Goal: Task Accomplishment & Management: Complete application form

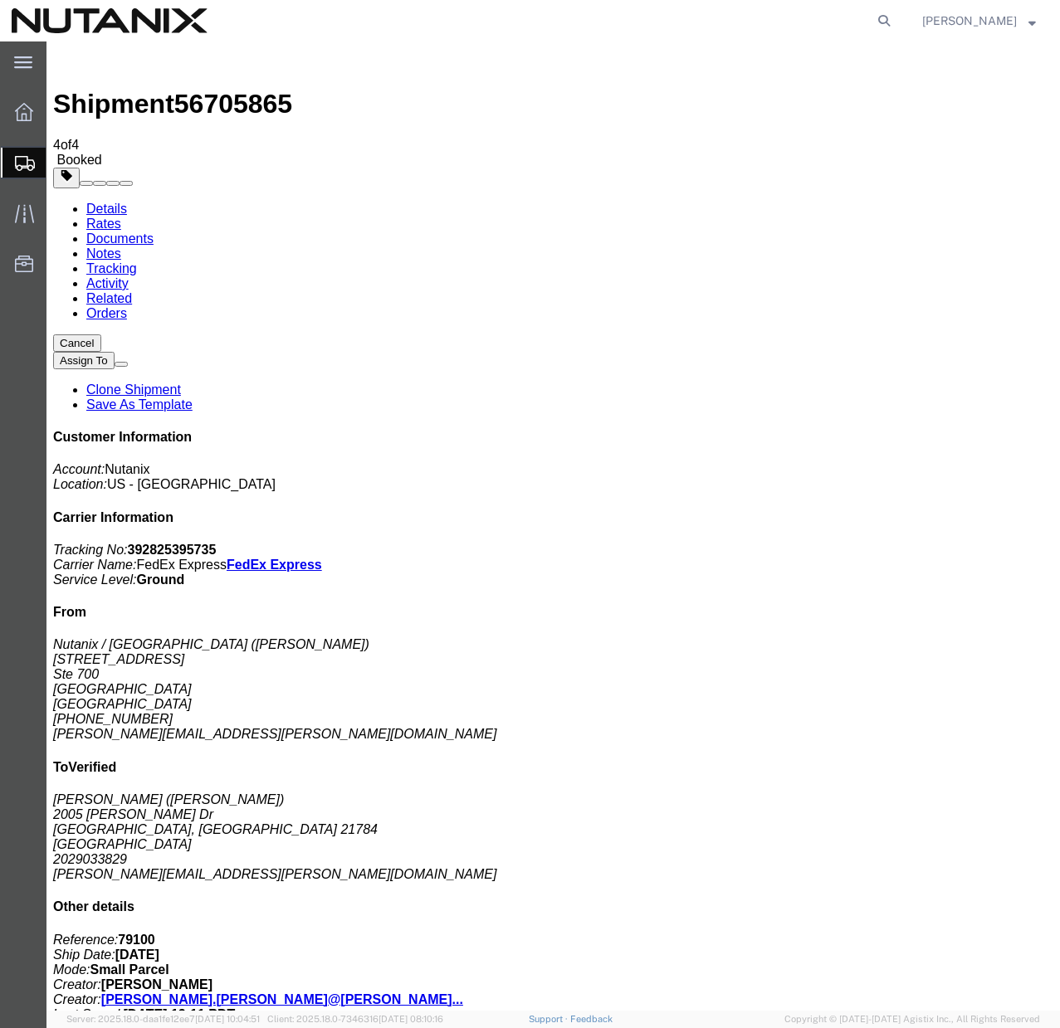
click at [181, 383] on link "Clone Shipment" at bounding box center [133, 390] width 95 height 14
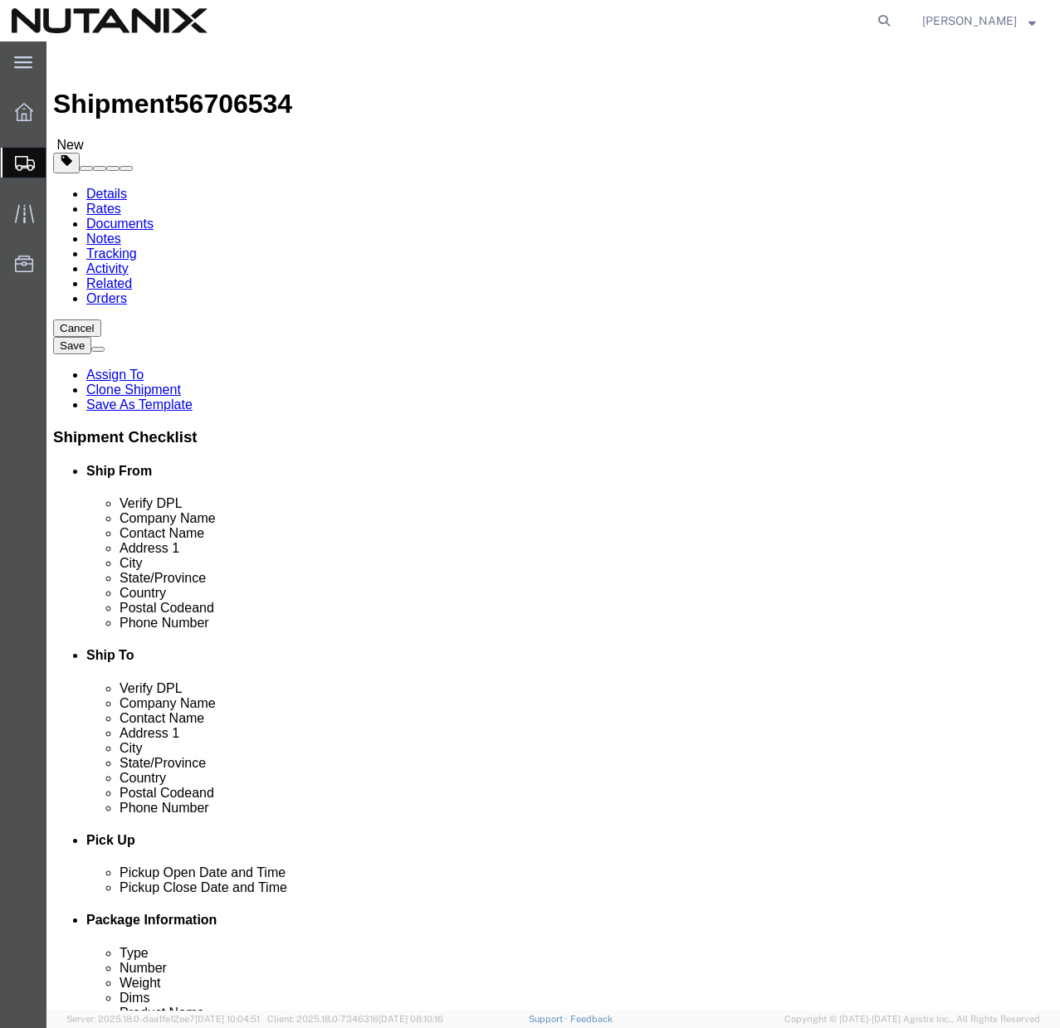
click input "[PERSON_NAME]"
paste input "[PERSON_NAME]"
type input "[PERSON_NAME]"
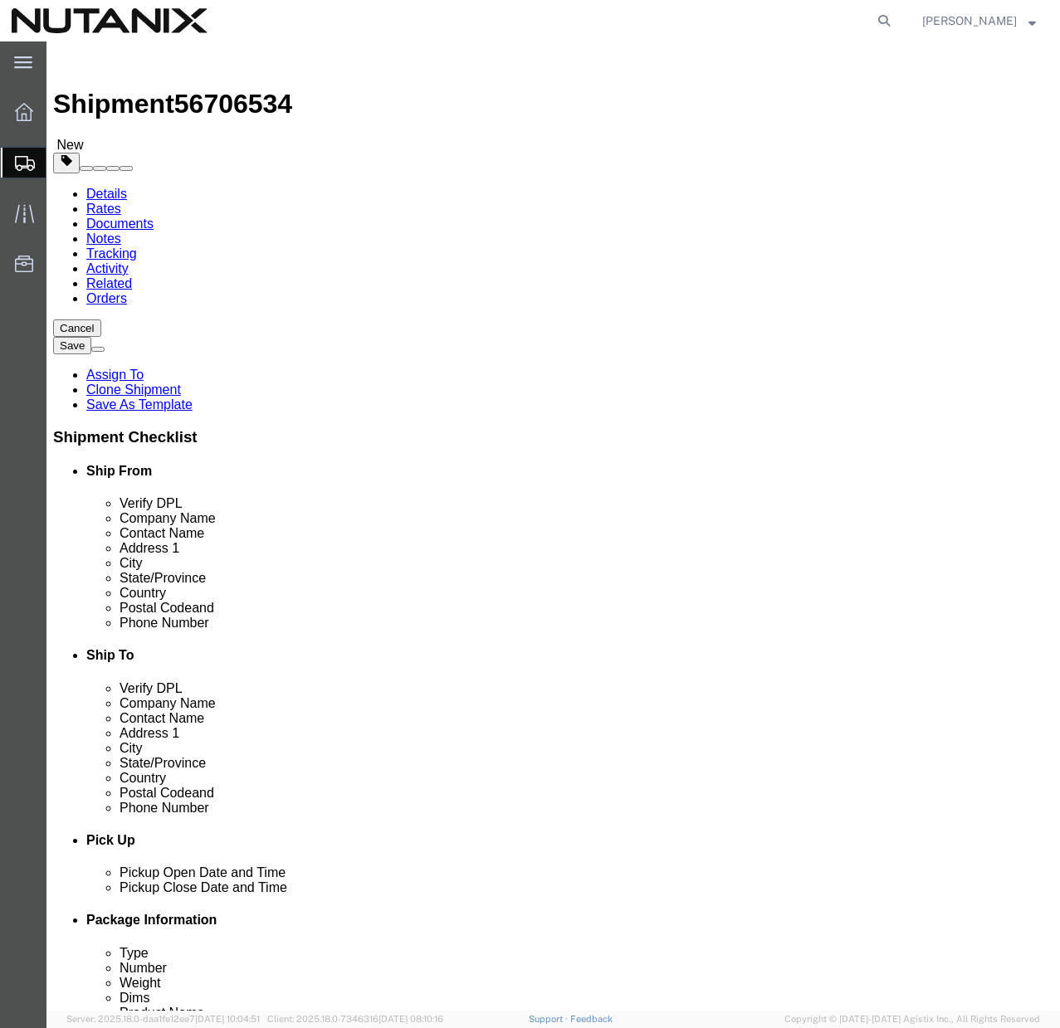
click input "[PERSON_NAME]"
paste input "[PERSON_NAME]"
type input "[PERSON_NAME]"
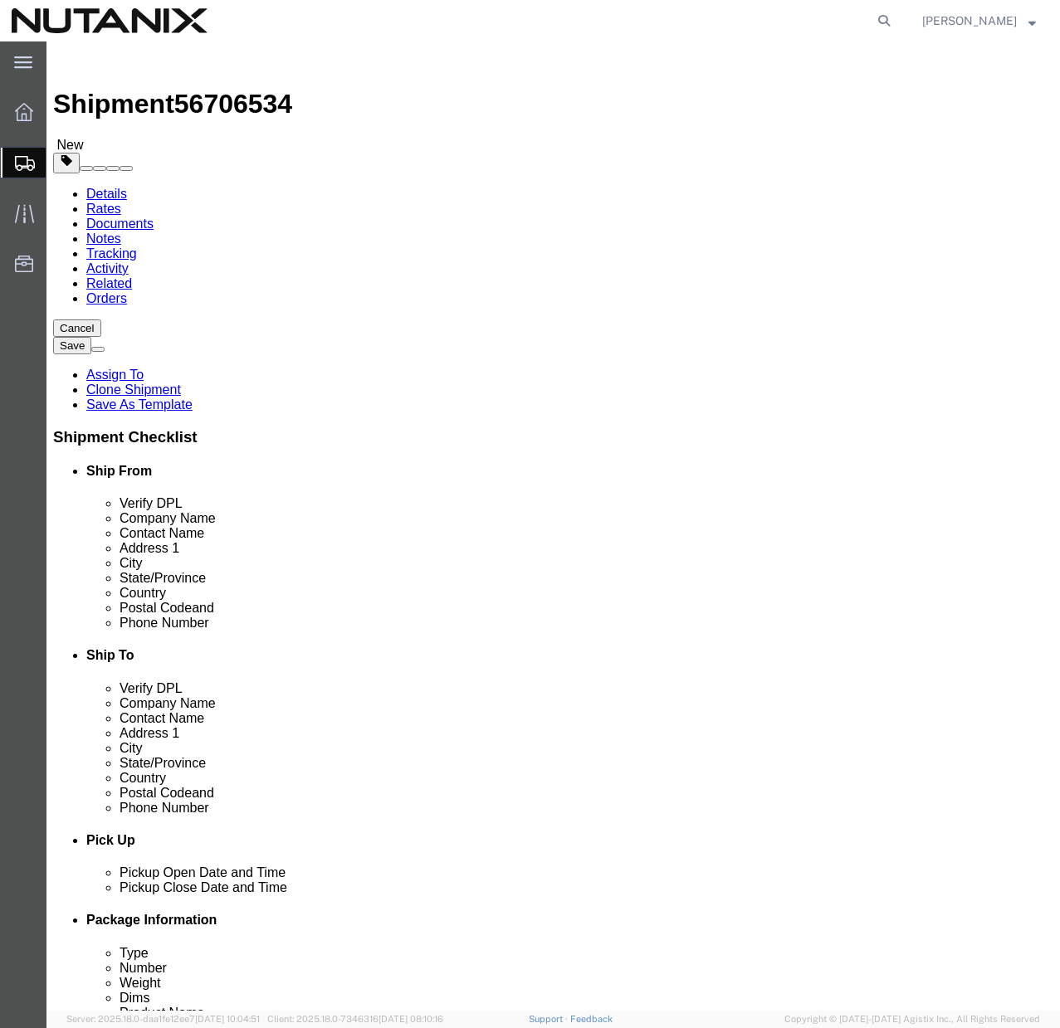
click input "2005 [PERSON_NAME] Dr"
paste input "[STREET_ADDRESS]"
type input "[STREET_ADDRESS]"
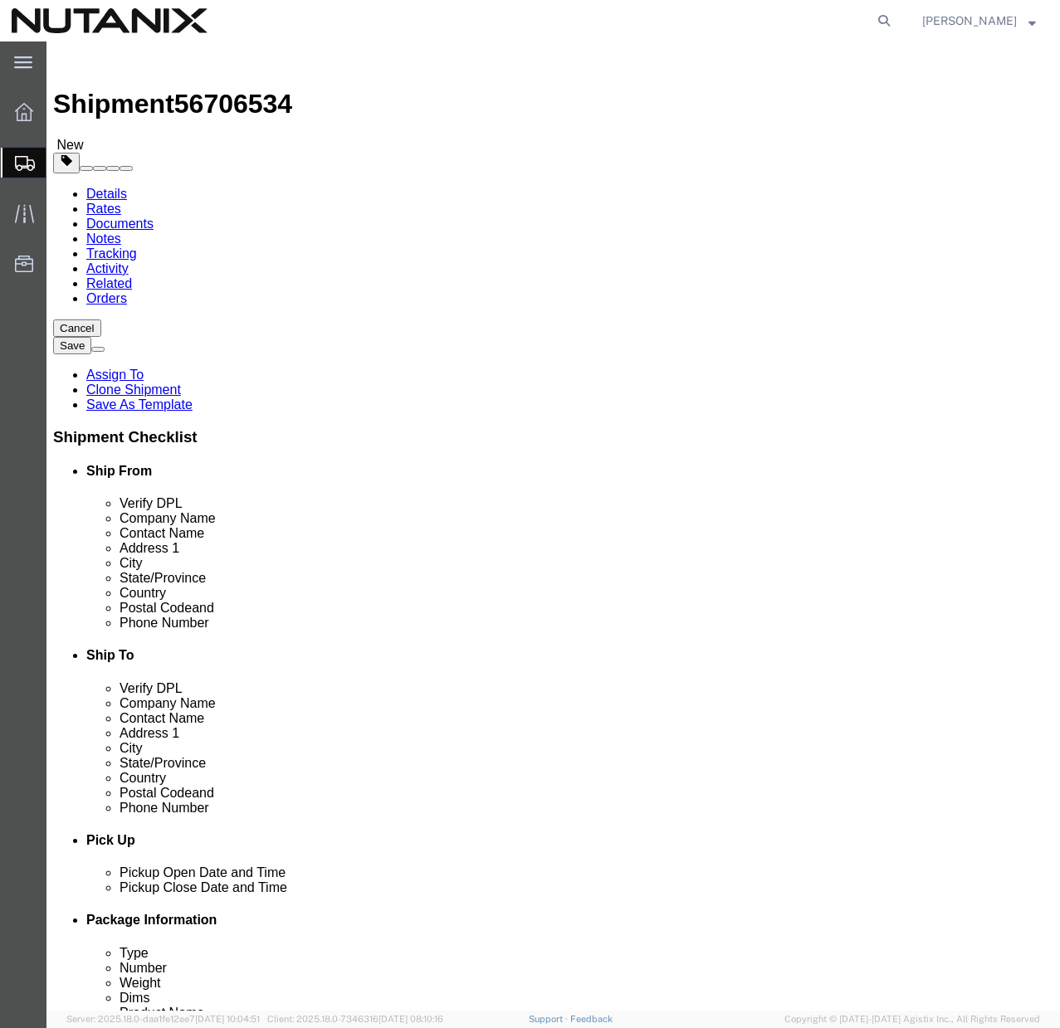
click input "[GEOGRAPHIC_DATA]"
paste input "Woodbridge"
type input "Woodbridge"
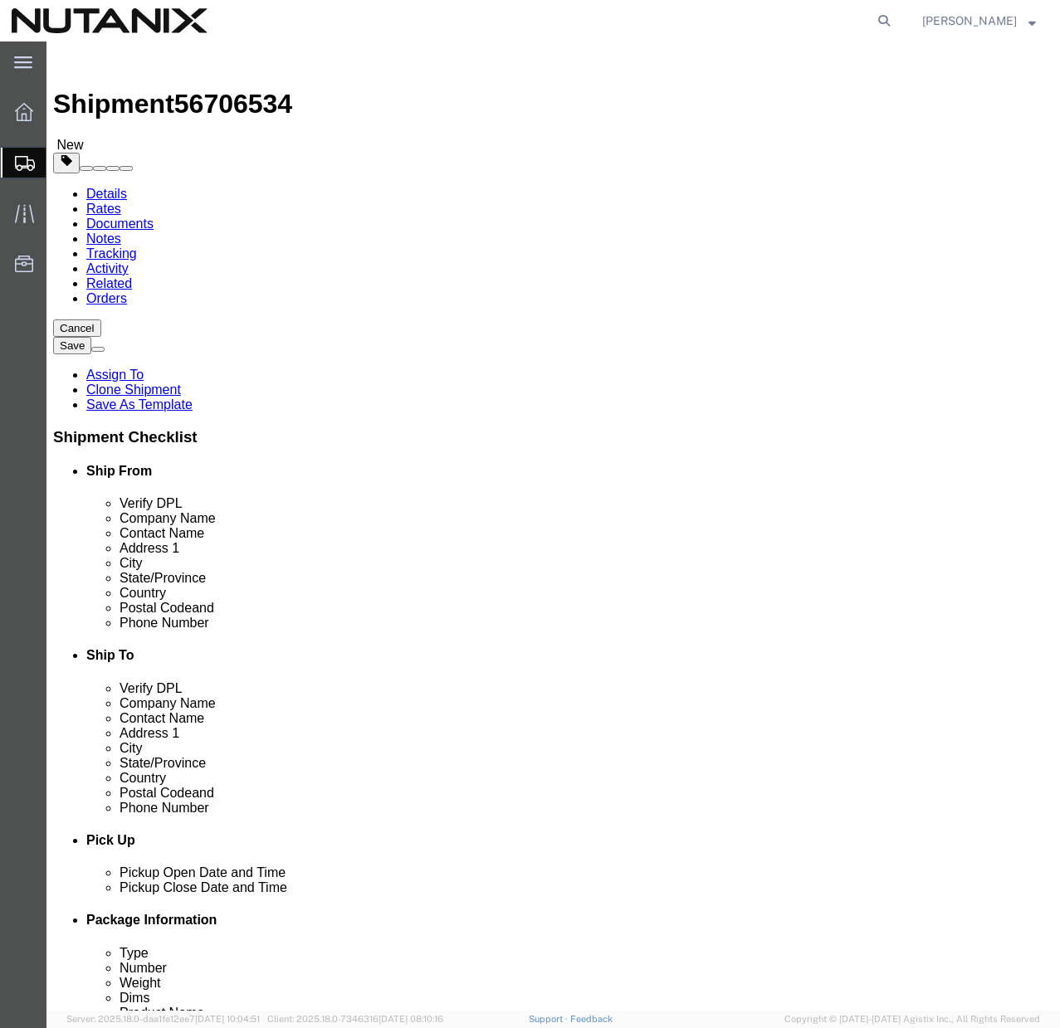
scroll to position [862, 0]
select select "VA"
click input "21784"
type input "22191"
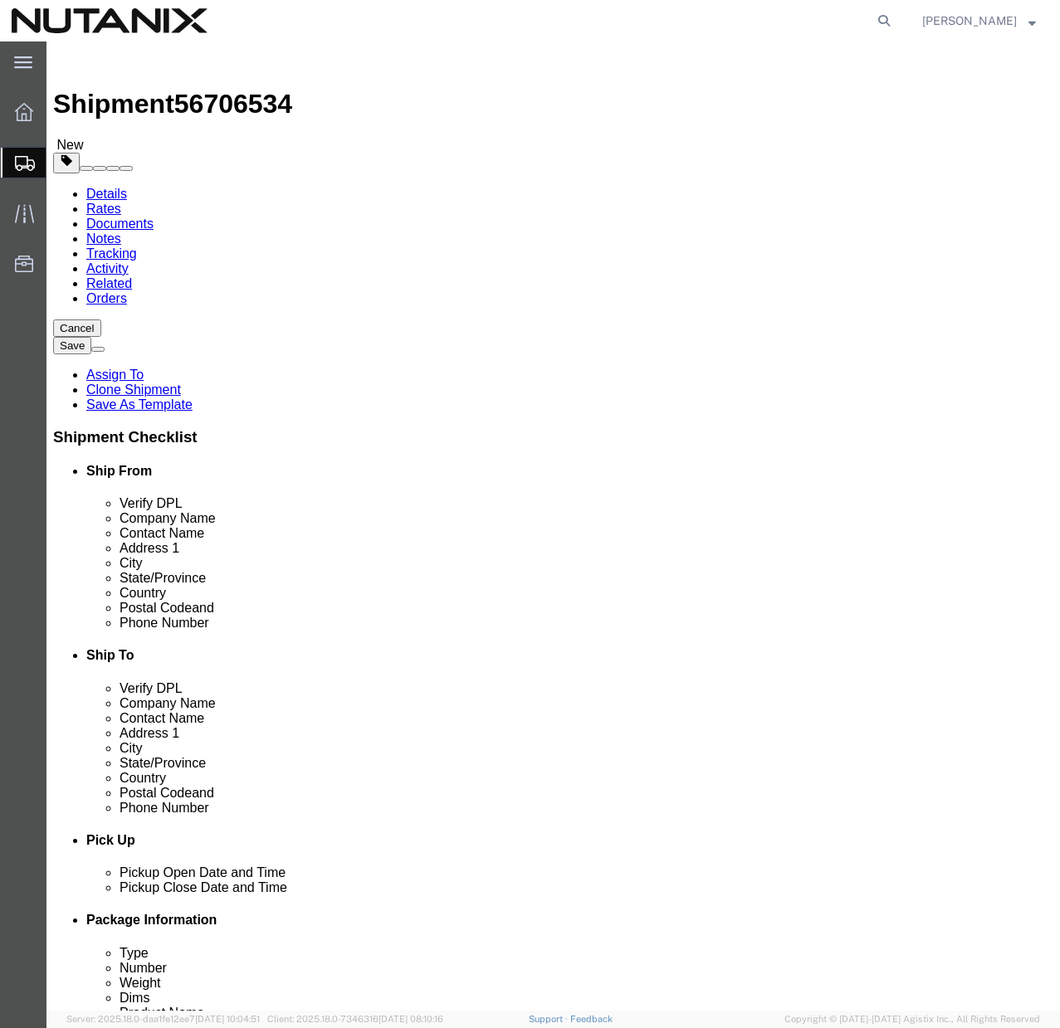
click input "2029033829"
paste input "5715756998"
type input "5715756998"
click input "[PERSON_NAME][EMAIL_ADDRESS][PERSON_NAME][DOMAIN_NAME]"
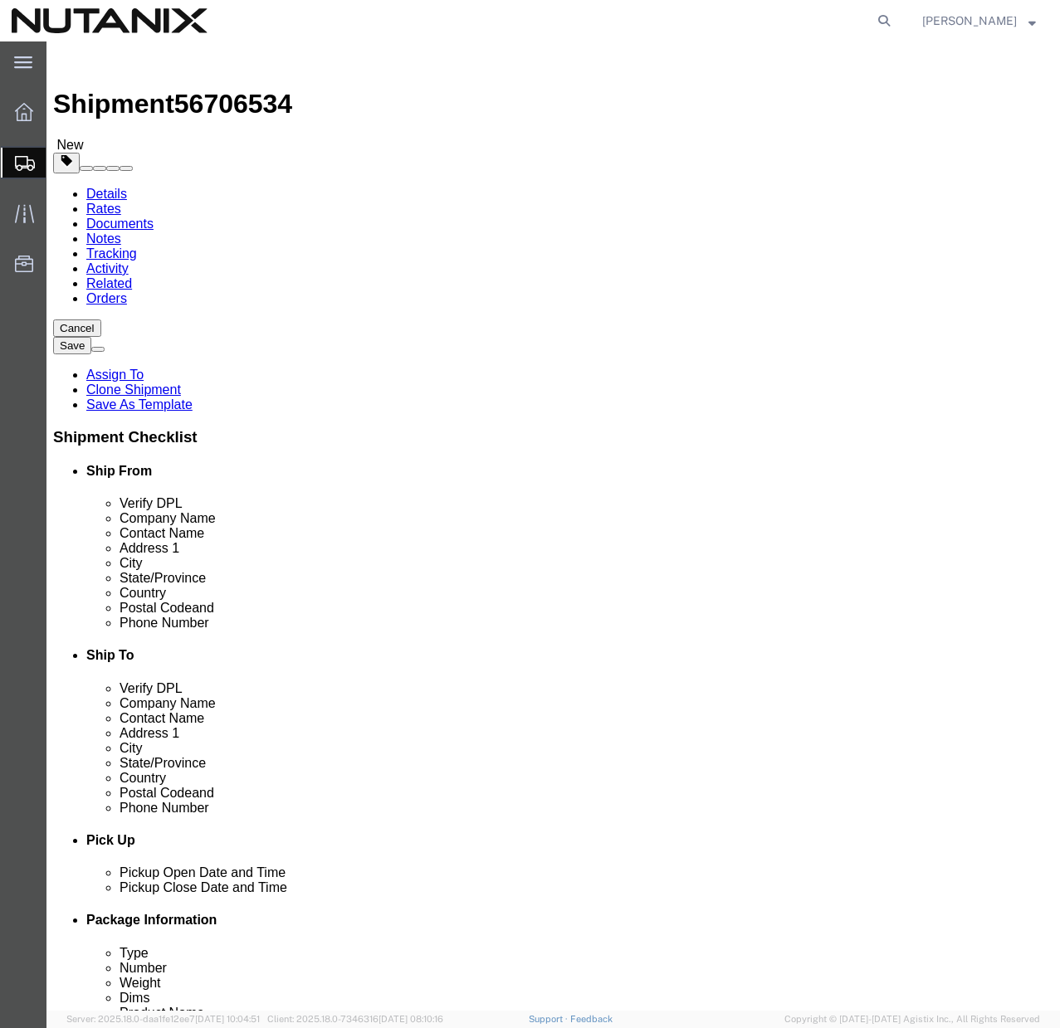
click input "[PERSON_NAME][EMAIL_ADDRESS][PERSON_NAME][DOMAIN_NAME]"
paste input "teven.soupaphanh"
type input "[PERSON_NAME][EMAIL_ADDRESS][DOMAIN_NAME]"
click div "ADDITIONAL INFORMATION"
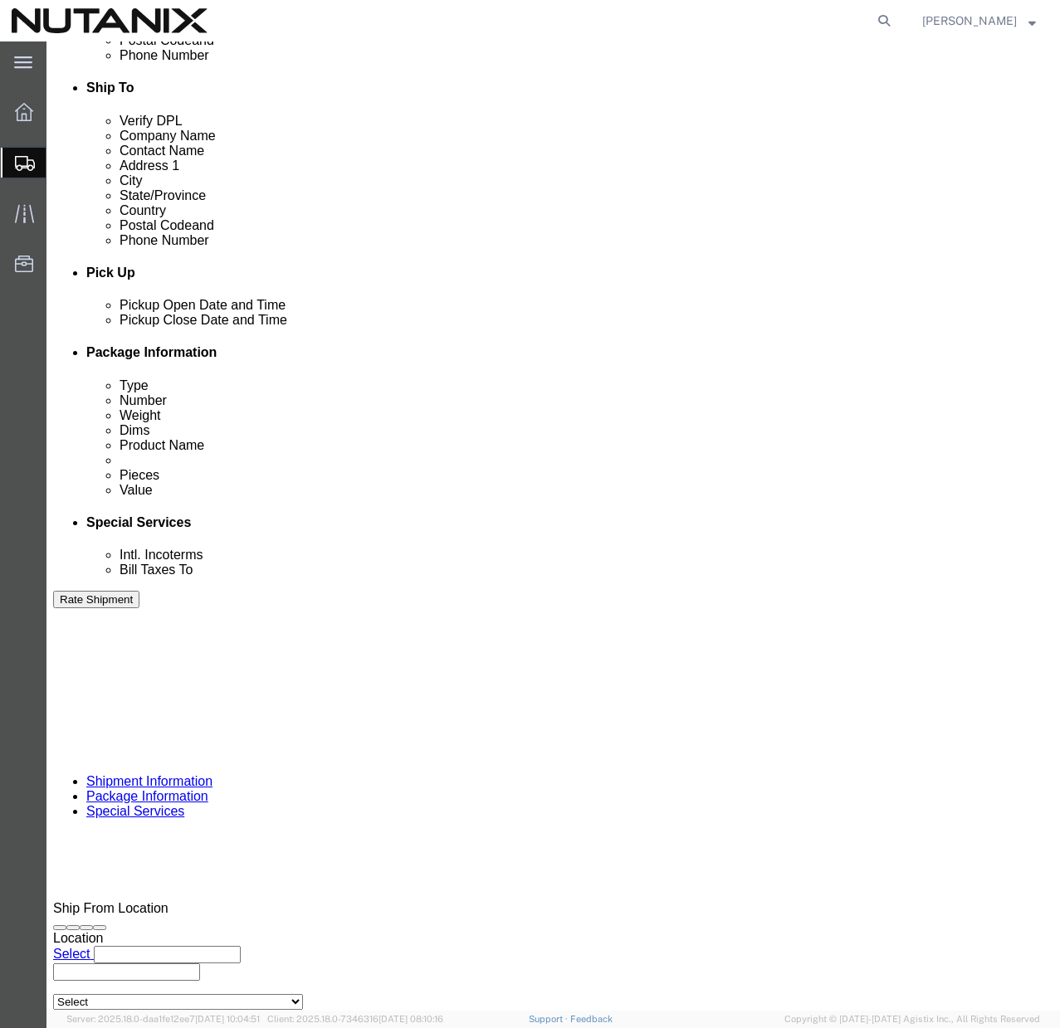
scroll to position [574, 0]
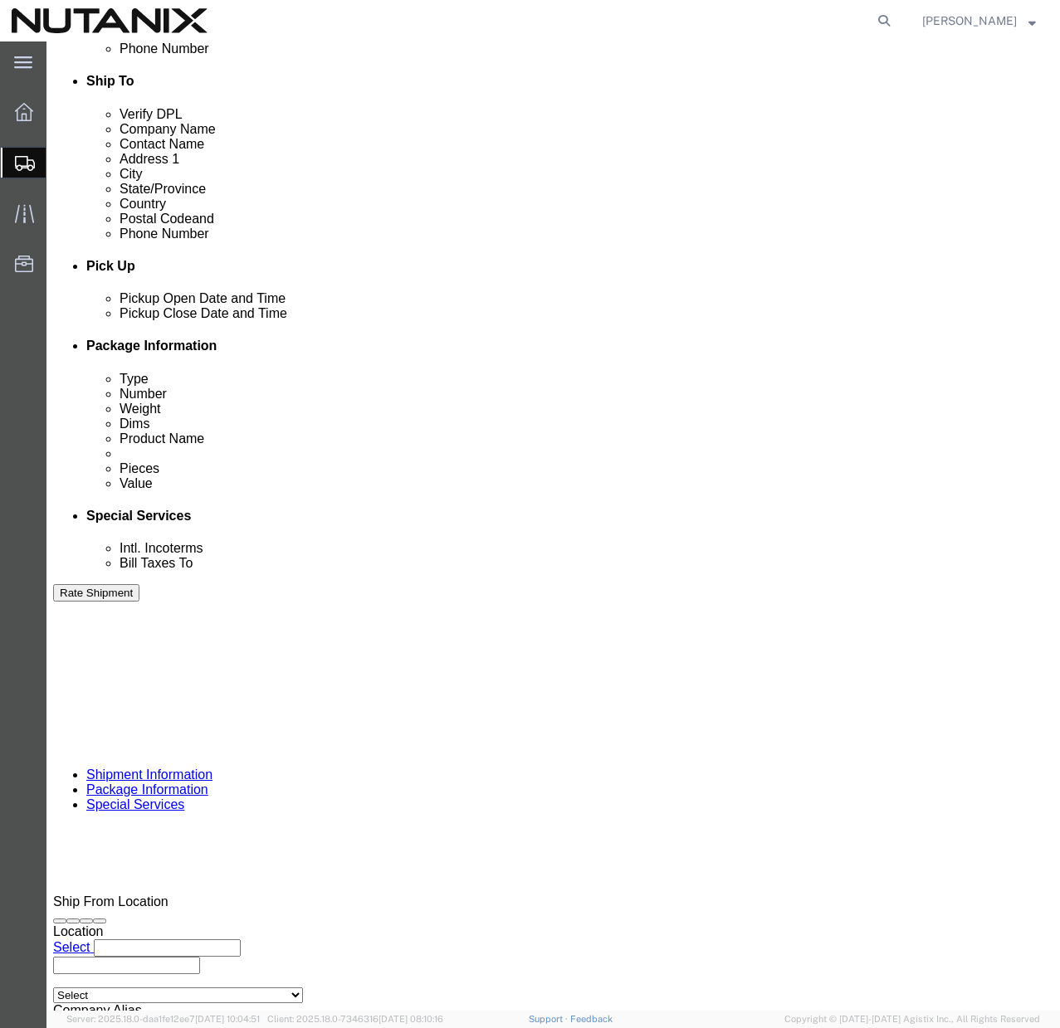
click input "TASK0435351"
paste input "4996"
type input "TASK0434996"
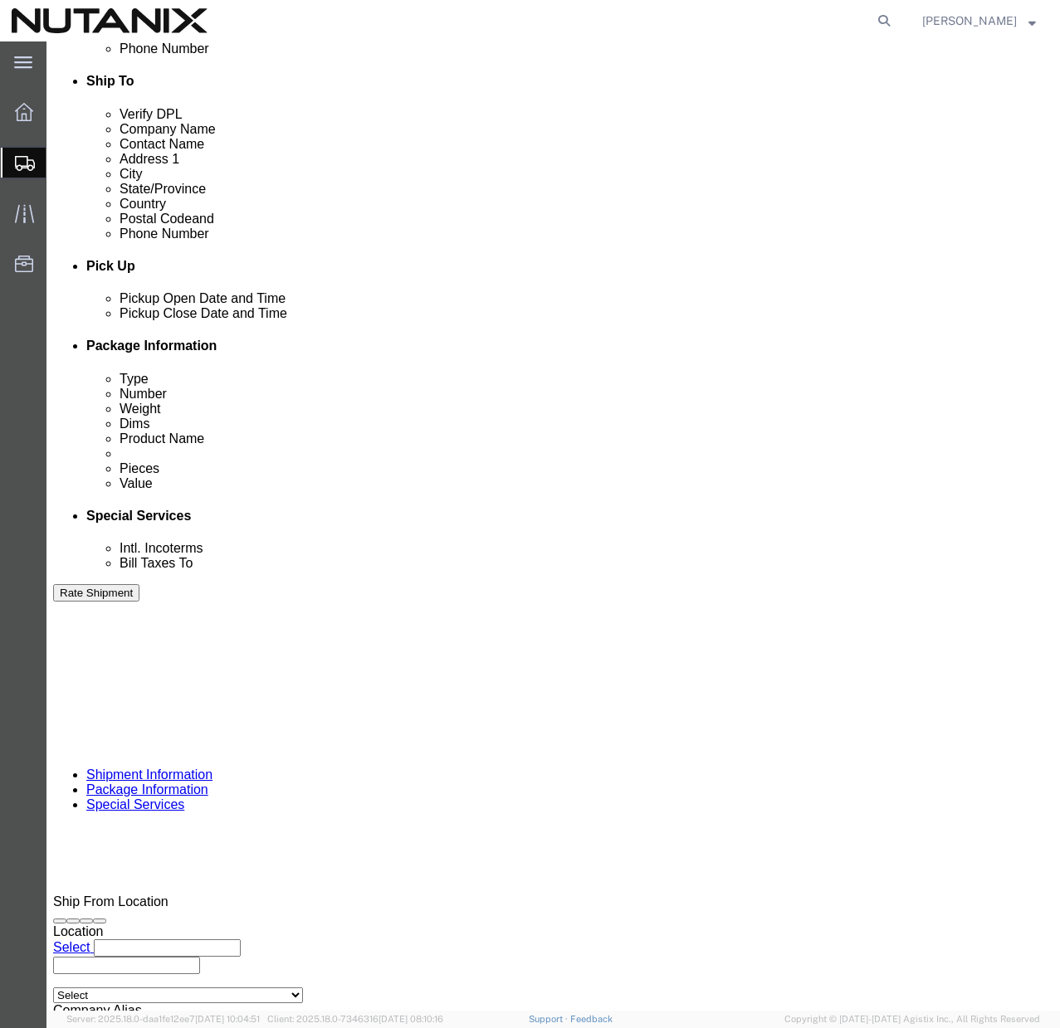
scroll to position [0, 0]
click button "Continue"
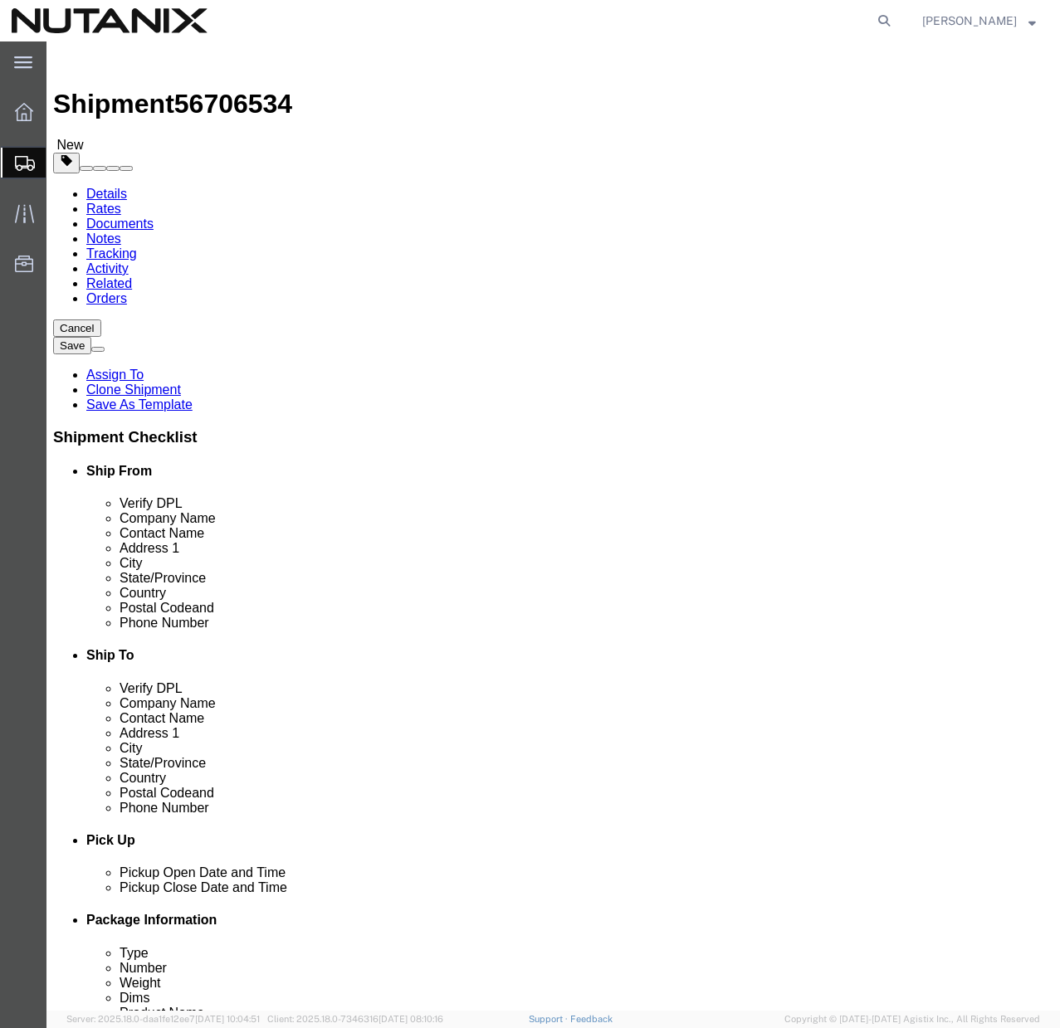
click button "Continue"
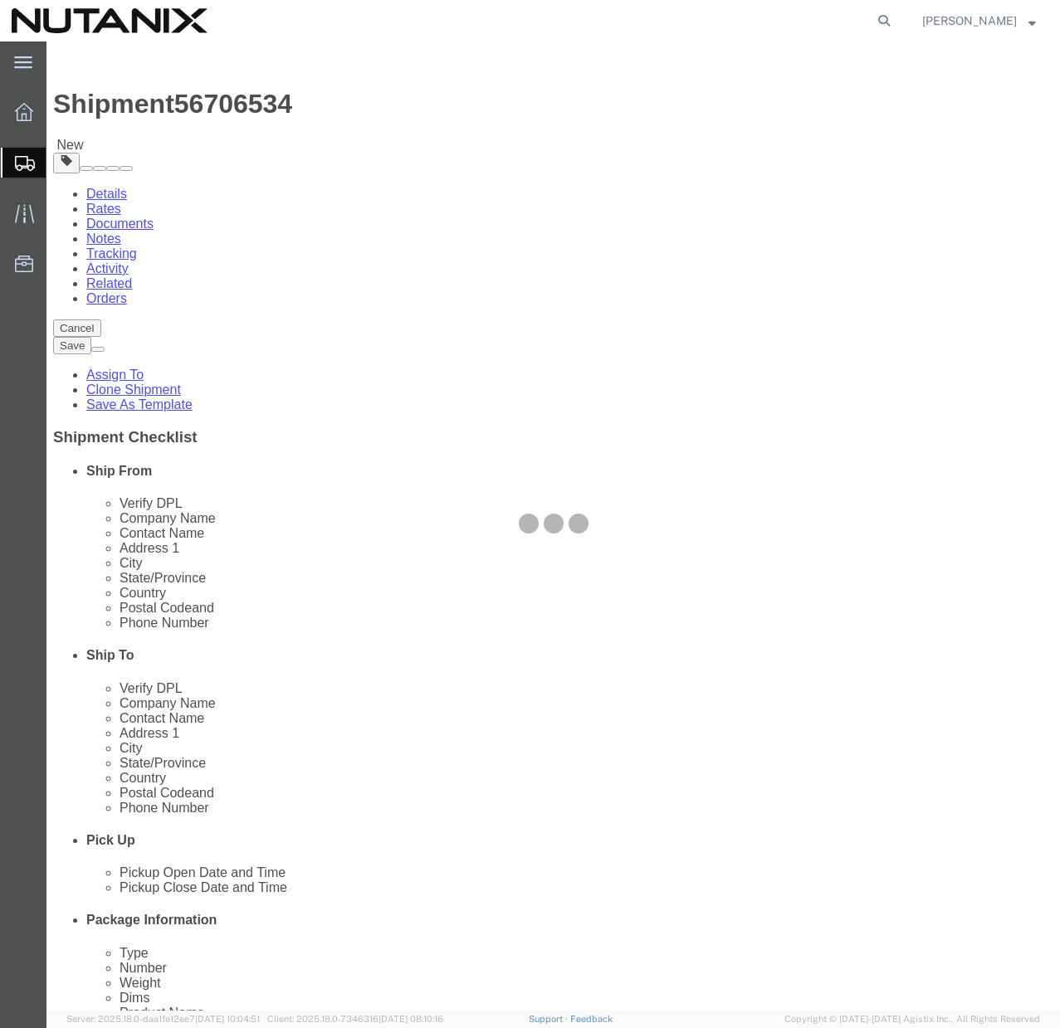
select select
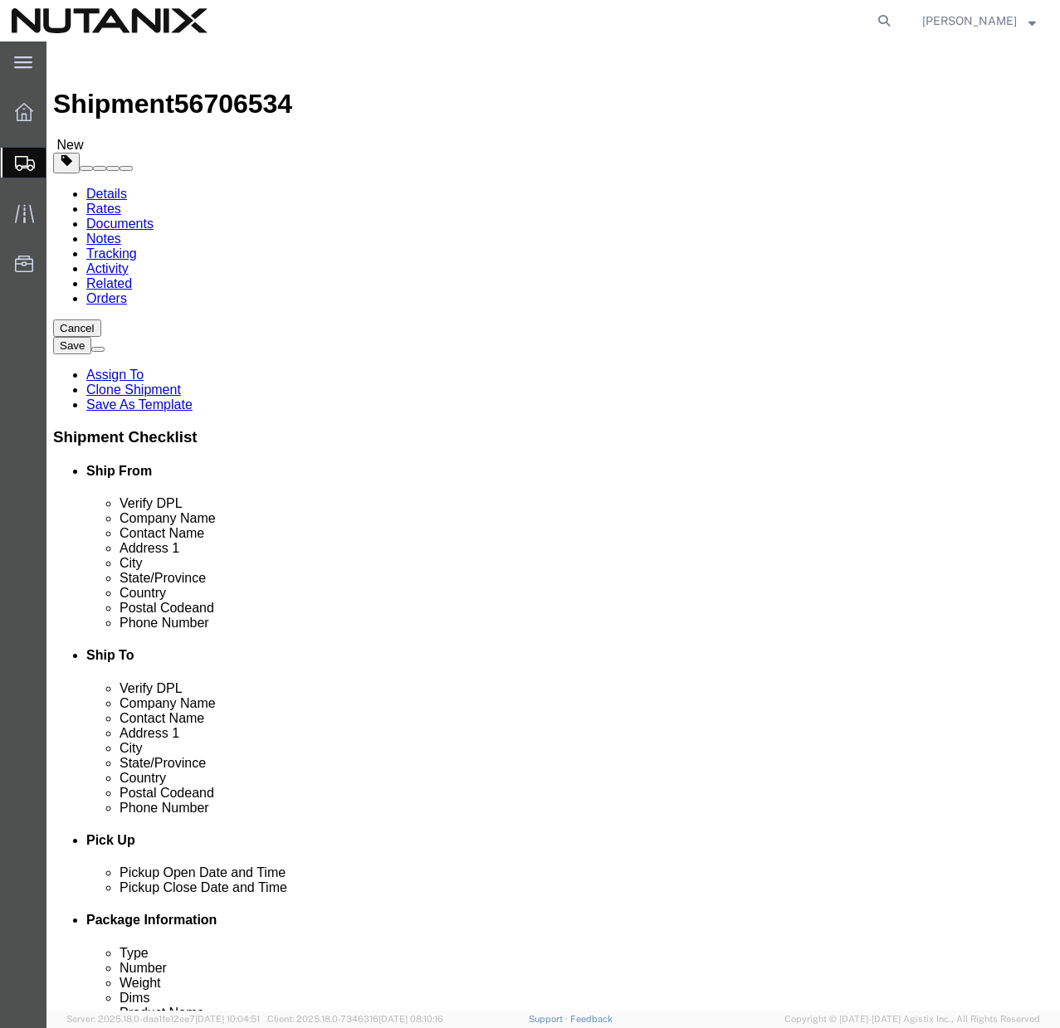
select select "COSTCENTER"
select select "48694"
click button "Rate Shipment"
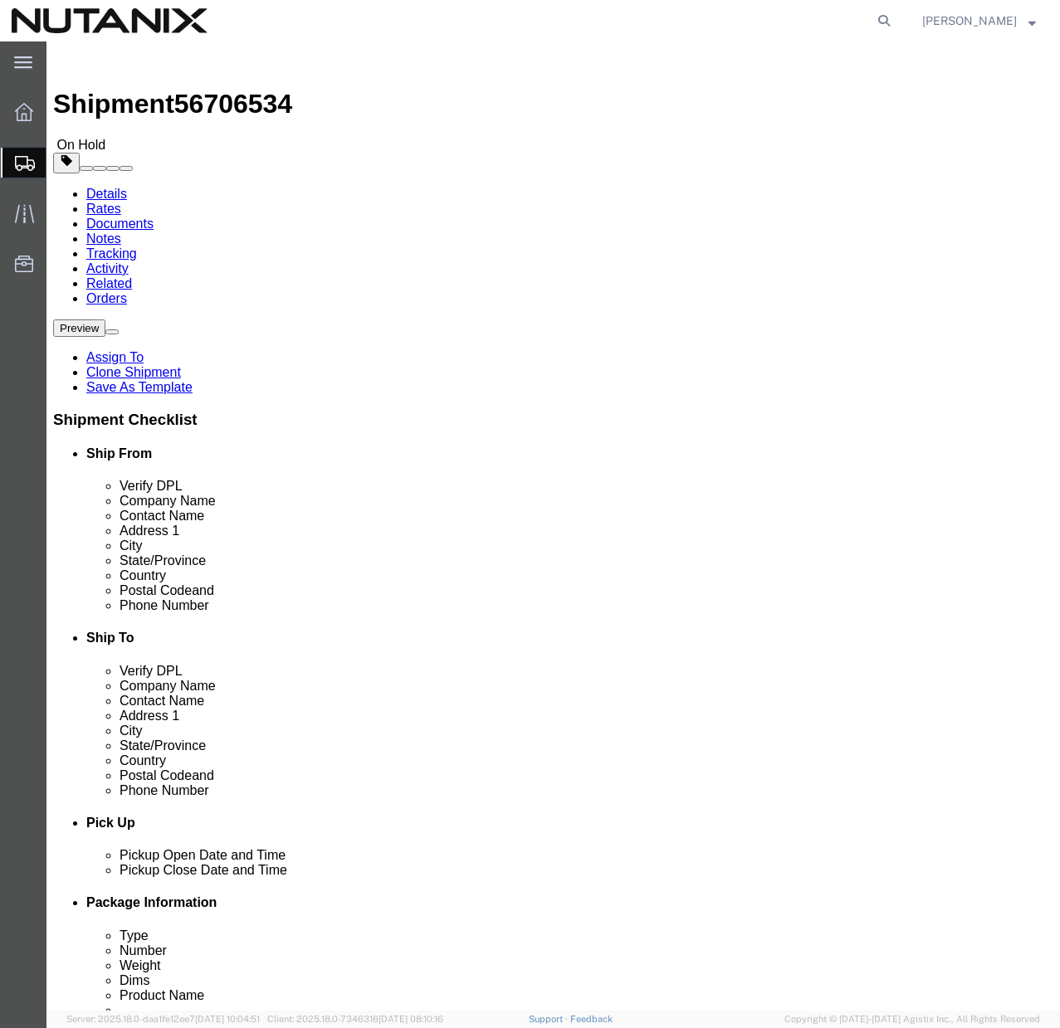
click button "Rate Shipment"
